Goal: Check status: Check status

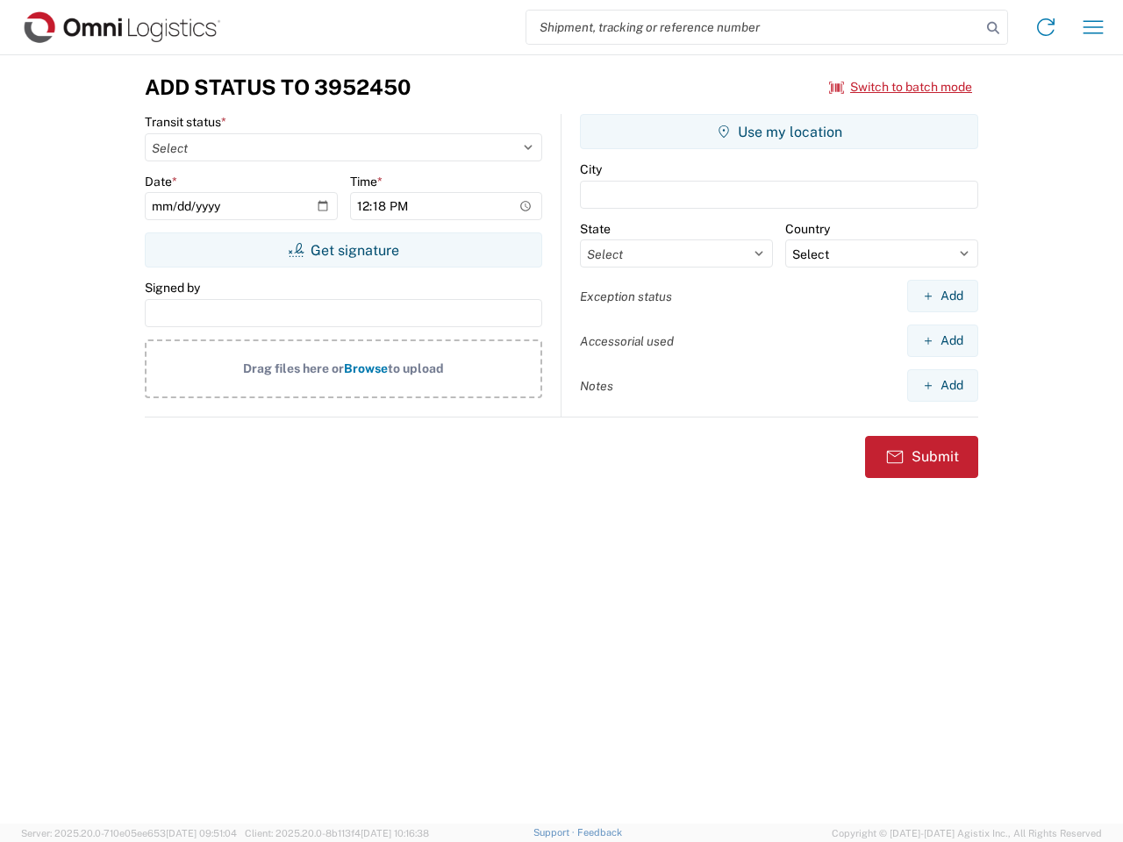
click at [753, 27] on input "search" at bounding box center [753, 27] width 454 height 33
click at [993, 28] on icon at bounding box center [993, 28] width 25 height 25
click at [1046, 27] on icon at bounding box center [1046, 27] width 28 height 28
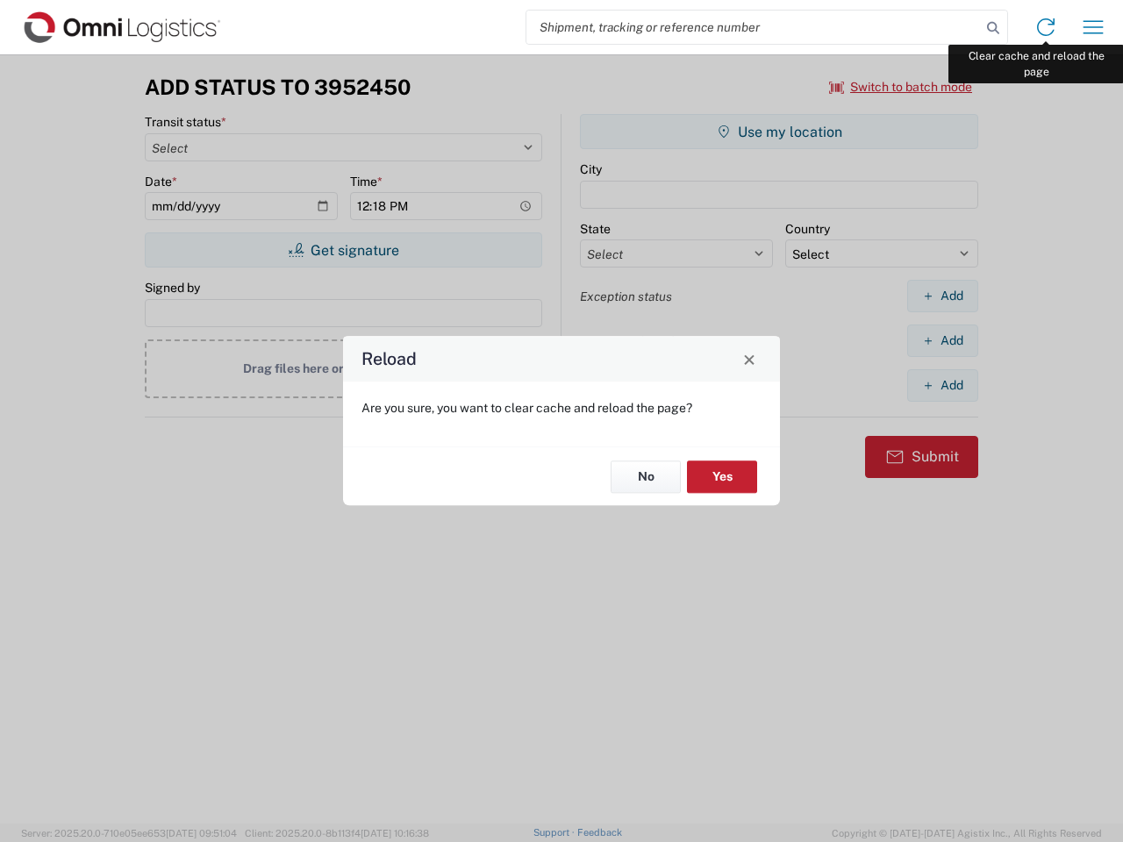
click at [1093, 27] on div "Reload Are you sure, you want to clear cache and reload the page? No Yes" at bounding box center [561, 421] width 1123 height 842
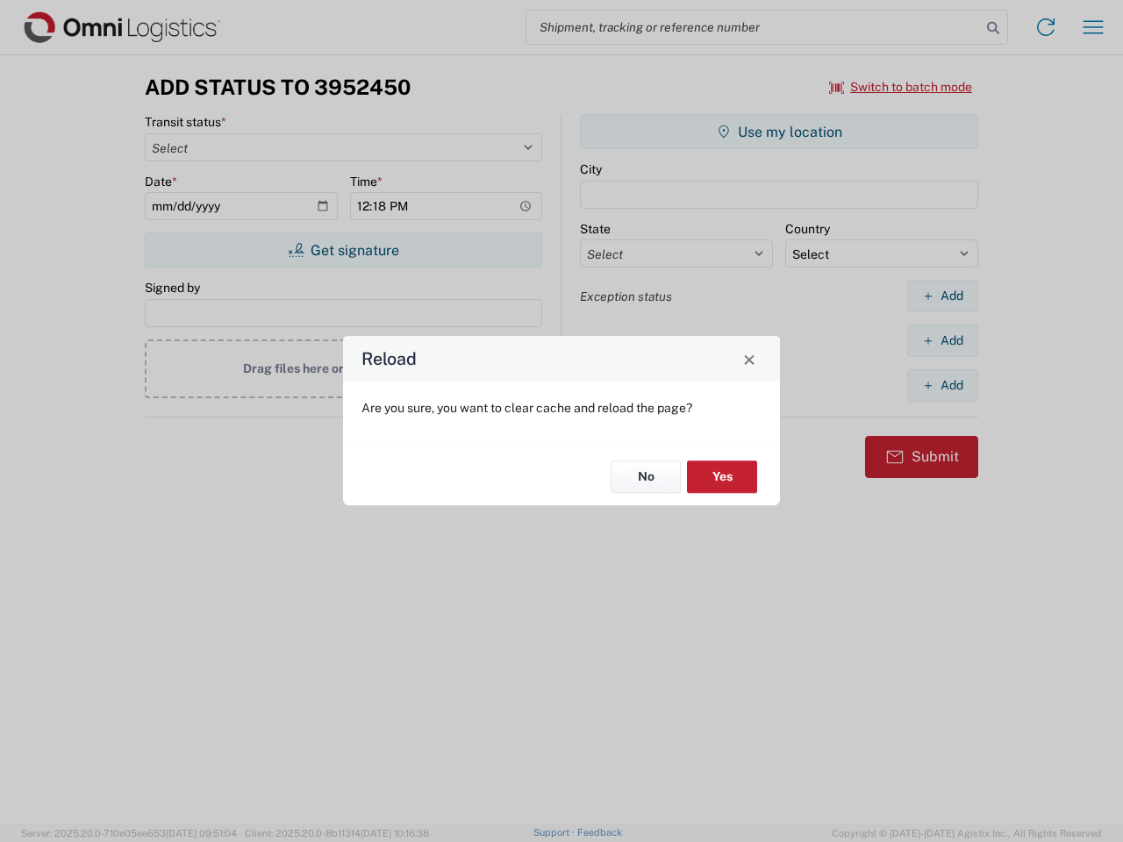
click at [901, 87] on div "Reload Are you sure, you want to clear cache and reload the page? No Yes" at bounding box center [561, 421] width 1123 height 842
click at [343, 250] on div "Reload Are you sure, you want to clear cache and reload the page? No Yes" at bounding box center [561, 421] width 1123 height 842
click at [779, 132] on div "Reload Are you sure, you want to clear cache and reload the page? No Yes" at bounding box center [561, 421] width 1123 height 842
click at [942, 296] on div "Reload Are you sure, you want to clear cache and reload the page? No Yes" at bounding box center [561, 421] width 1123 height 842
click at [942, 340] on div "Reload Are you sure, you want to clear cache and reload the page? No Yes" at bounding box center [561, 421] width 1123 height 842
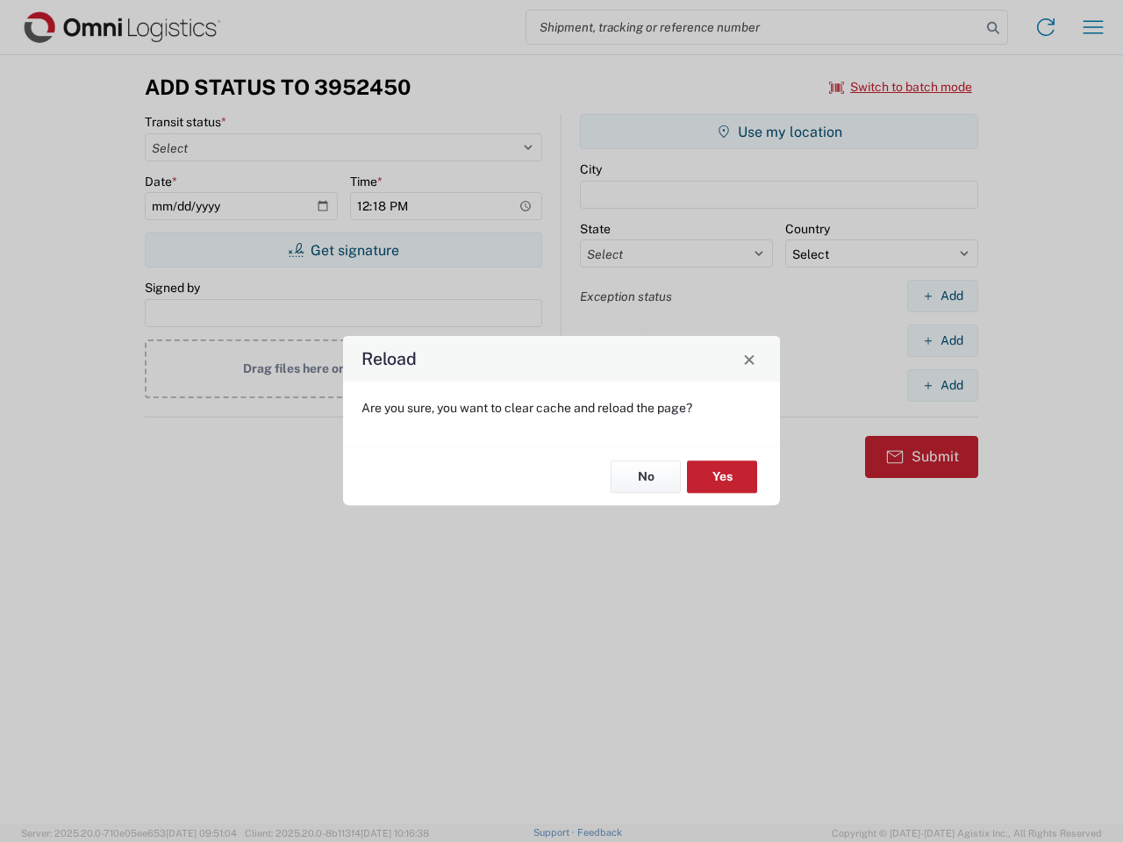
click at [942, 385] on div "Reload Are you sure, you want to clear cache and reload the page? No Yes" at bounding box center [561, 421] width 1123 height 842
